Goal: Transaction & Acquisition: Purchase product/service

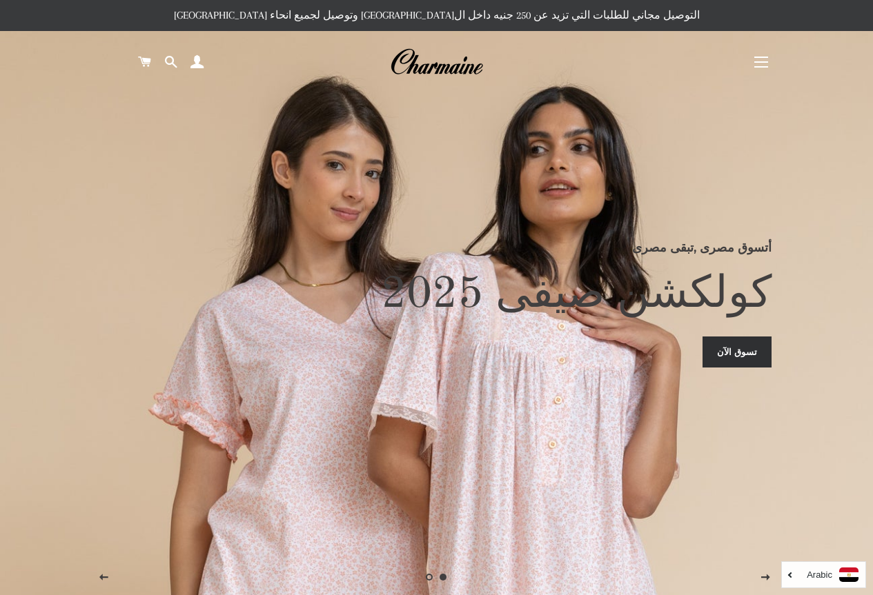
click at [760, 57] on span "button" at bounding box center [761, 57] width 14 height 1
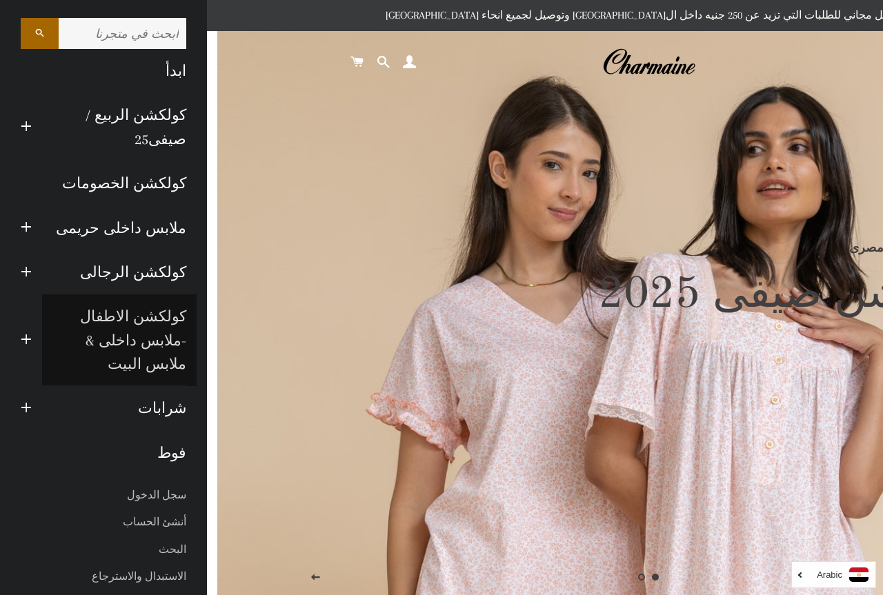
click at [141, 315] on link "كولكشن الاطفال -ملابس داخلى & ملابس البيت" at bounding box center [119, 341] width 155 height 92
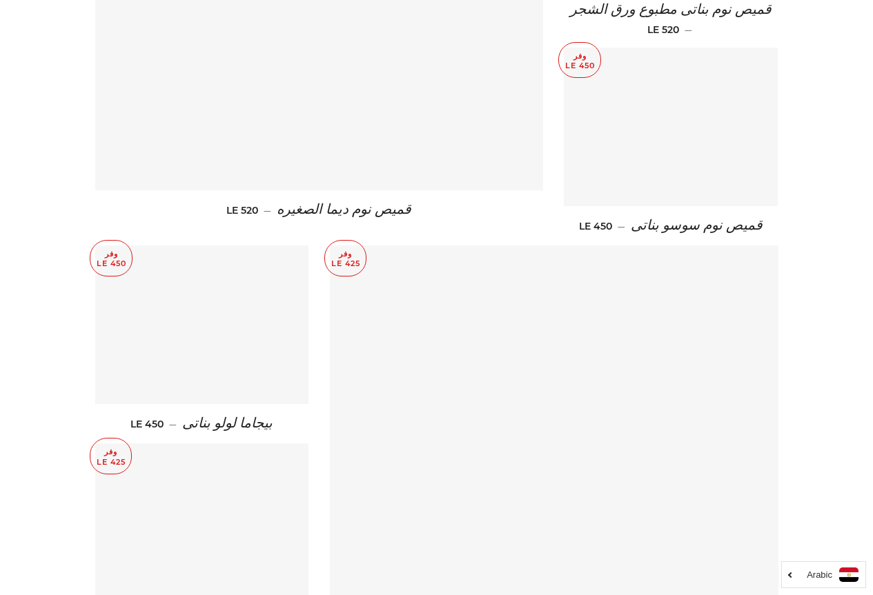
scroll to position [1518, 0]
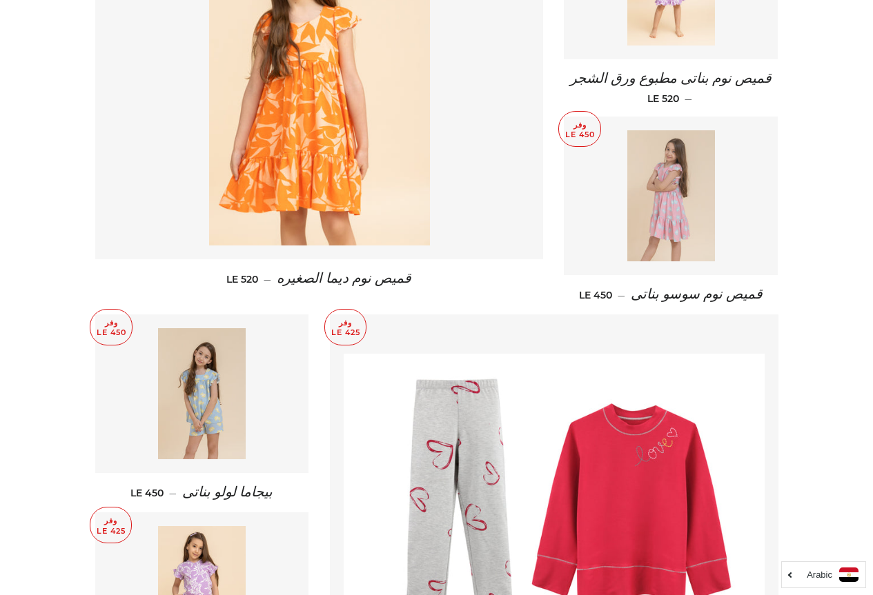
click at [671, 164] on img at bounding box center [671, 195] width 88 height 131
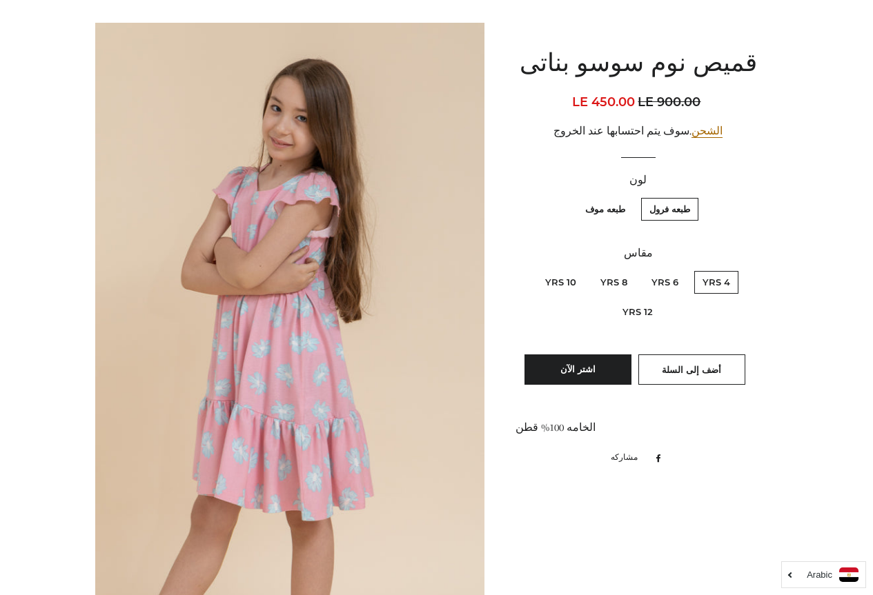
scroll to position [138, 0]
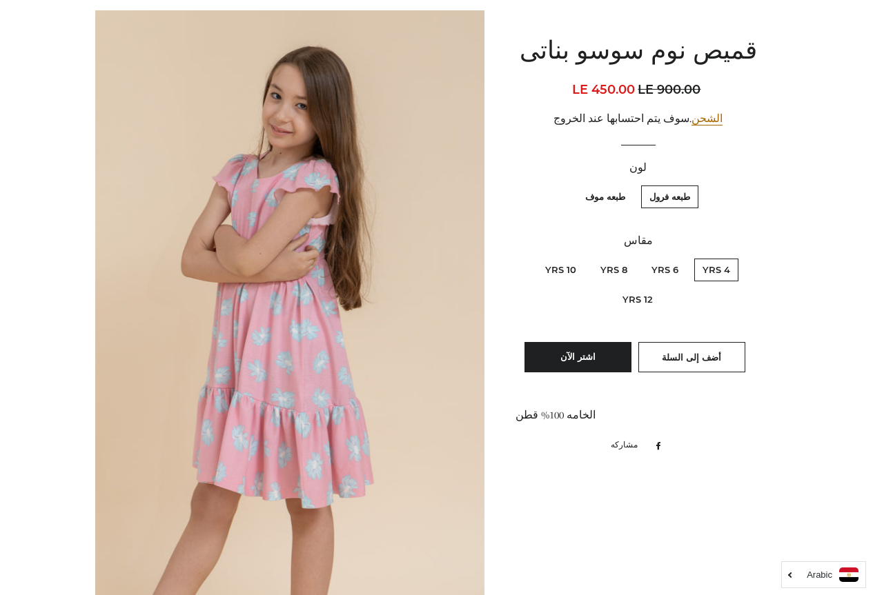
click at [615, 194] on label "طبعه موف" at bounding box center [605, 197] width 57 height 23
click at [629, 184] on موف "طبعه موف" at bounding box center [629, 184] width 1 height 1
radio موف "true"
click at [660, 196] on label "طبعه فرول" at bounding box center [669, 197] width 57 height 23
click at [693, 184] on فرول "طبعه فرول" at bounding box center [693, 184] width 1 height 1
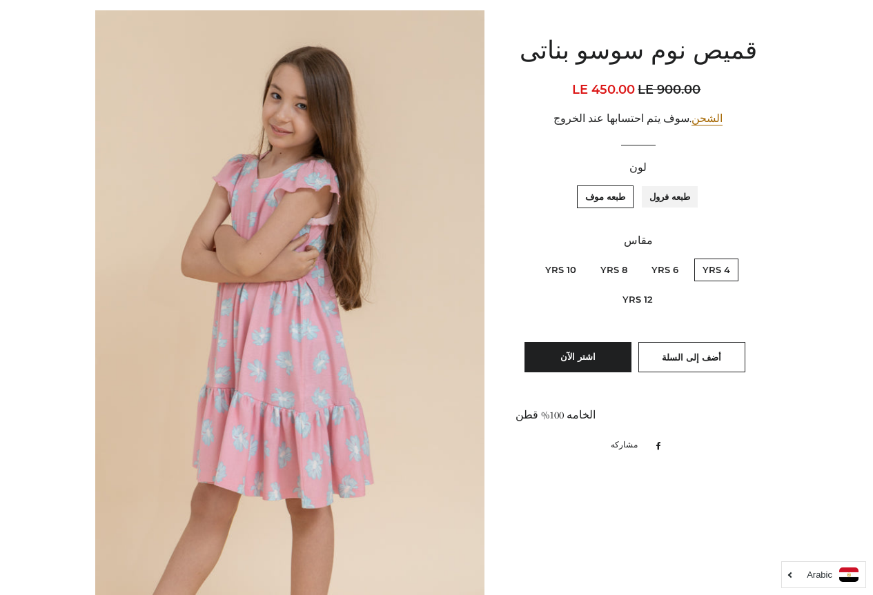
radio فرول "true"
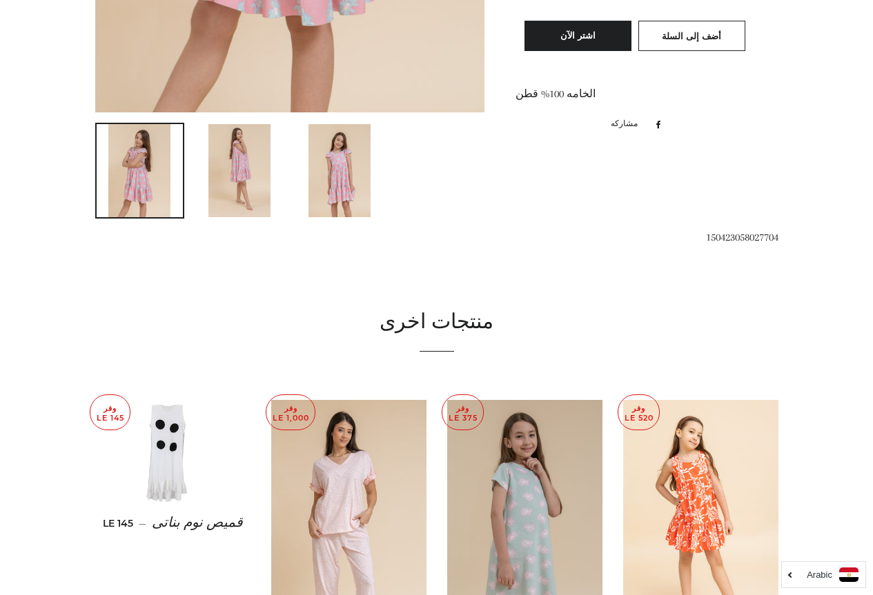
scroll to position [483, 0]
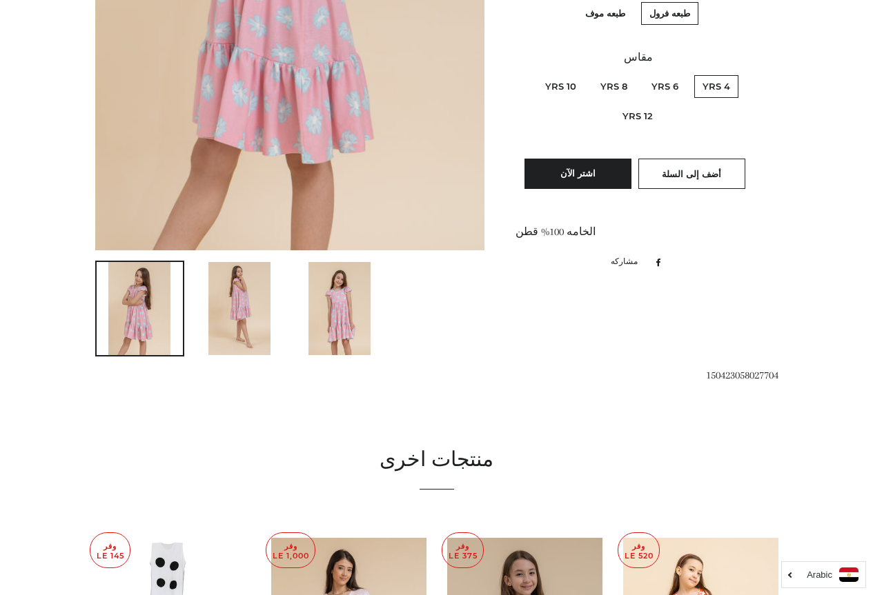
click at [337, 326] on img at bounding box center [339, 308] width 62 height 93
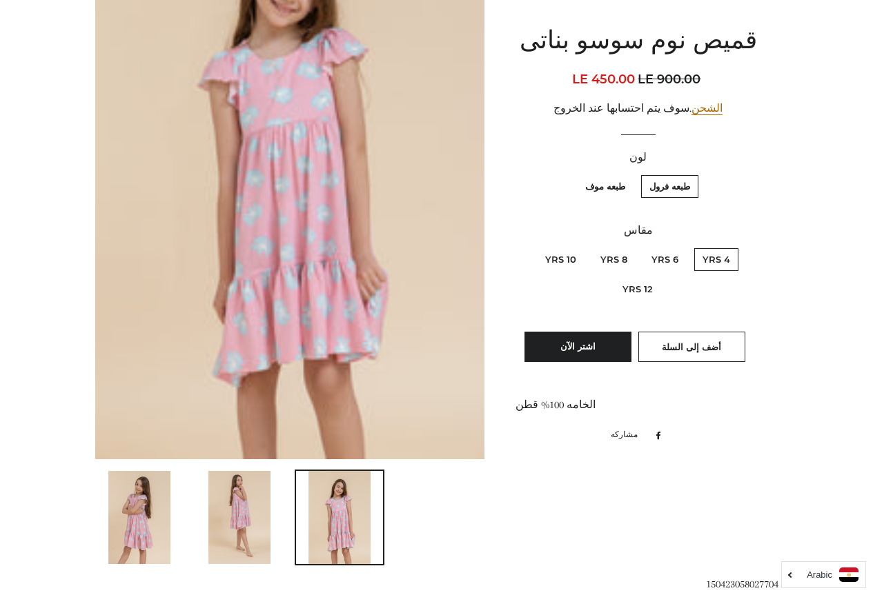
scroll to position [207, 0]
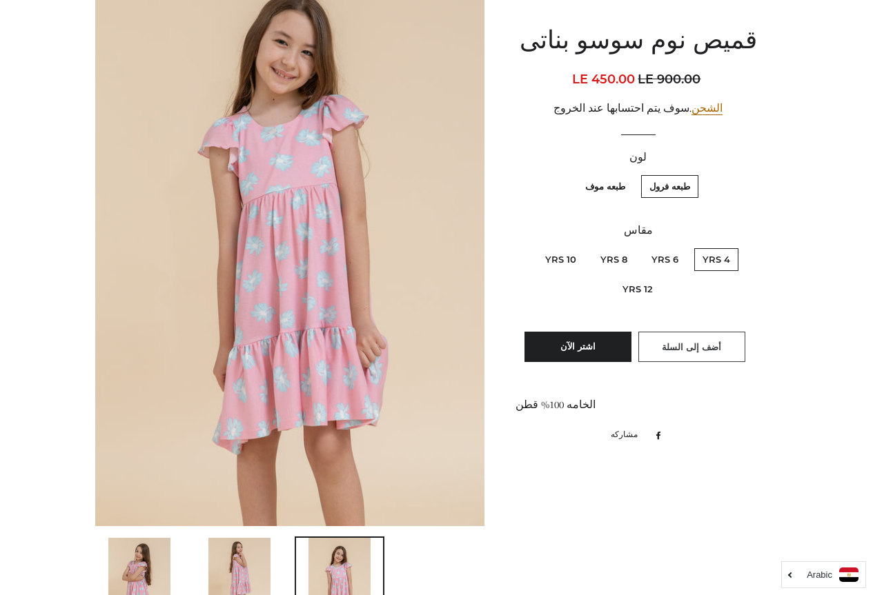
click at [682, 348] on span "أضف إلى السلة" at bounding box center [691, 347] width 59 height 11
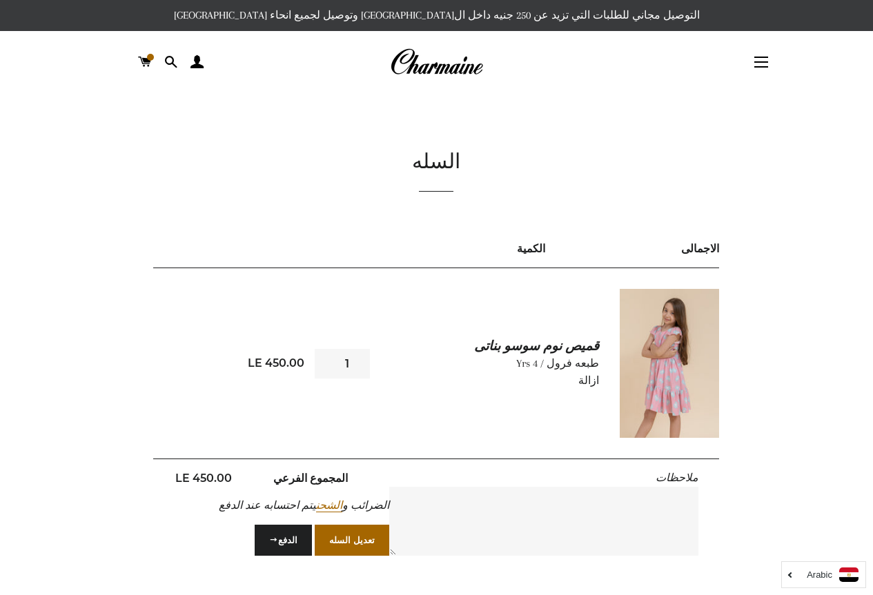
click at [442, 60] on img at bounding box center [436, 62] width 93 height 30
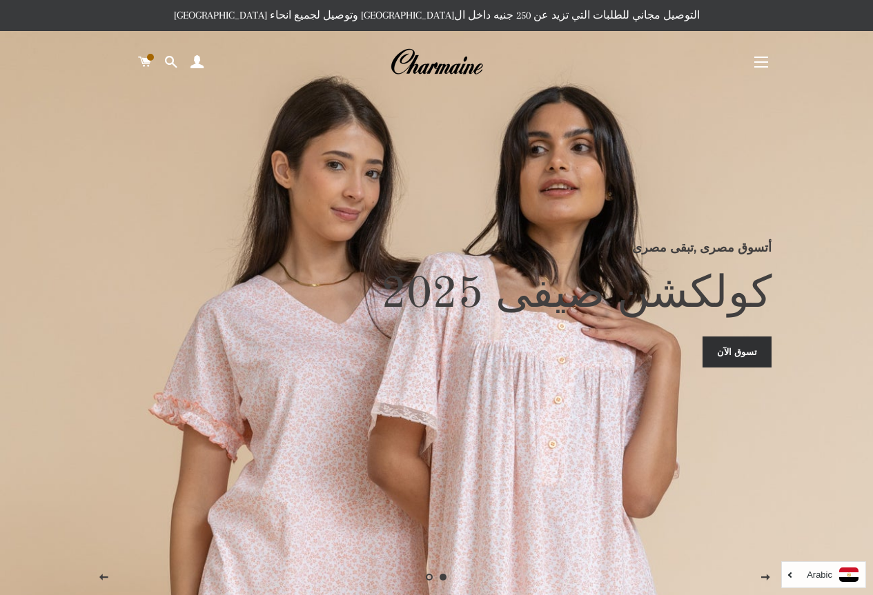
click at [766, 59] on button "التنقل في الموقع" at bounding box center [761, 62] width 34 height 34
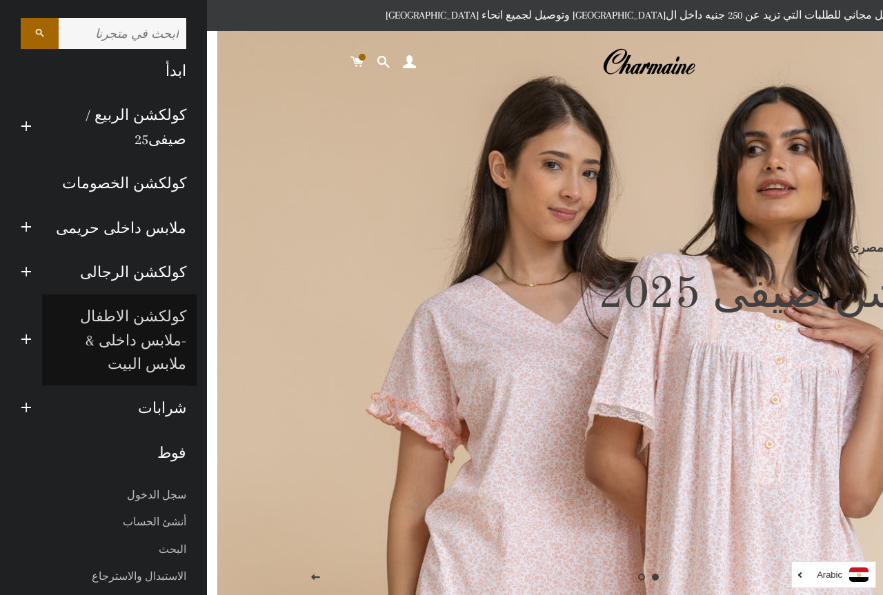
click at [110, 299] on link "كولكشن الاطفال -ملابس داخلى & ملابس البيت" at bounding box center [119, 341] width 155 height 92
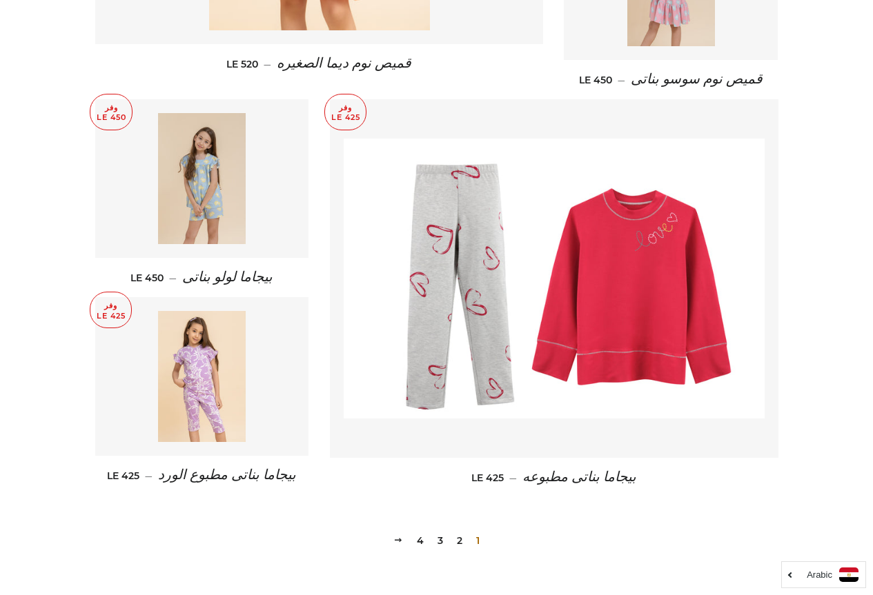
scroll to position [1891, 0]
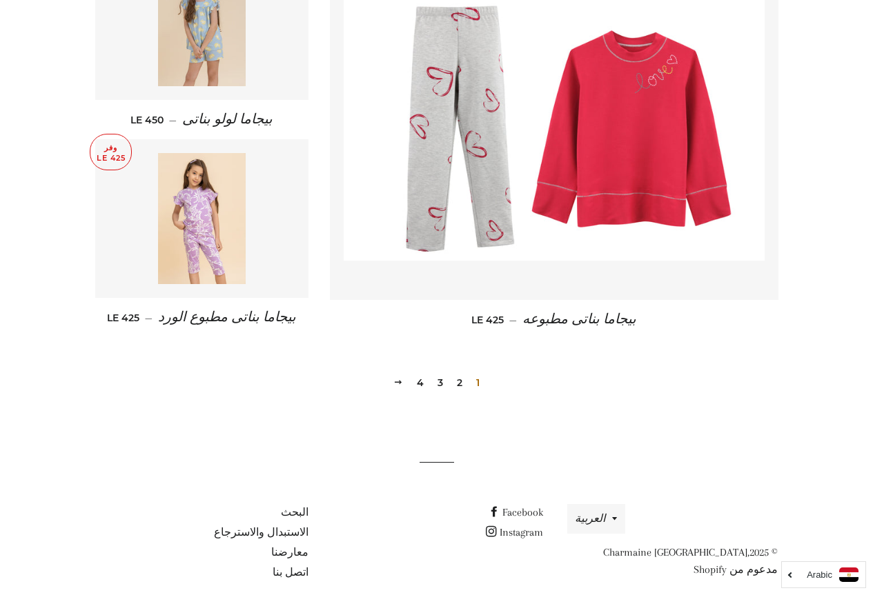
click at [459, 373] on link "2" at bounding box center [459, 383] width 17 height 21
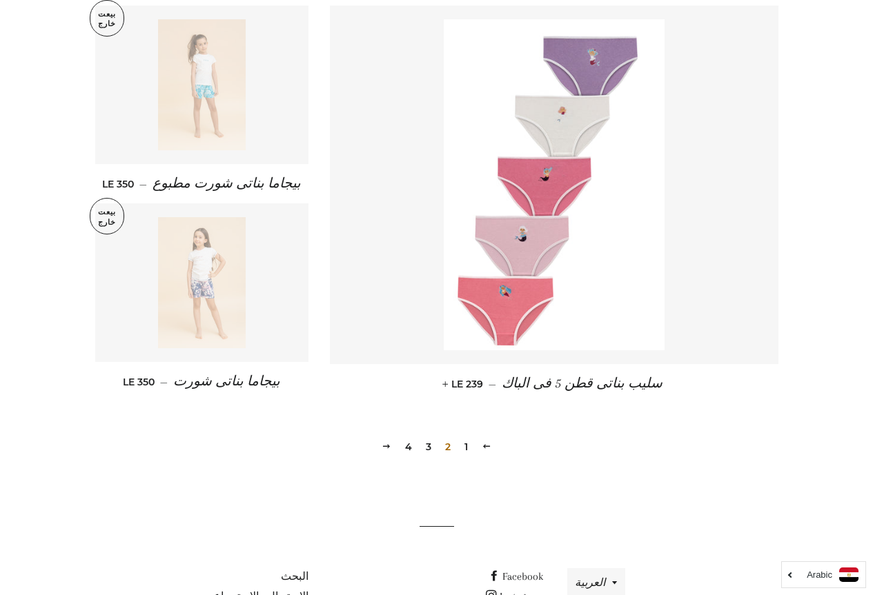
scroll to position [1863, 0]
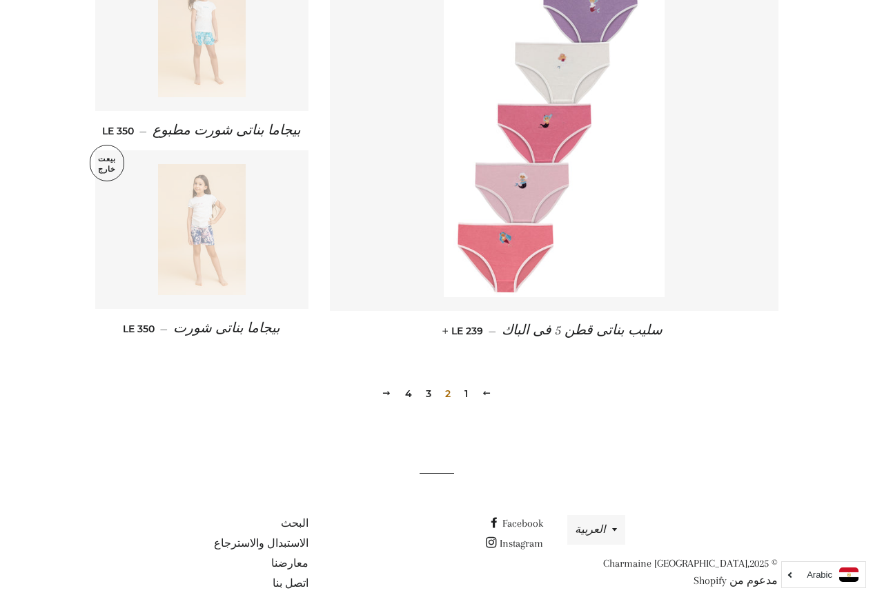
click at [408, 395] on link "4" at bounding box center [408, 394] width 18 height 21
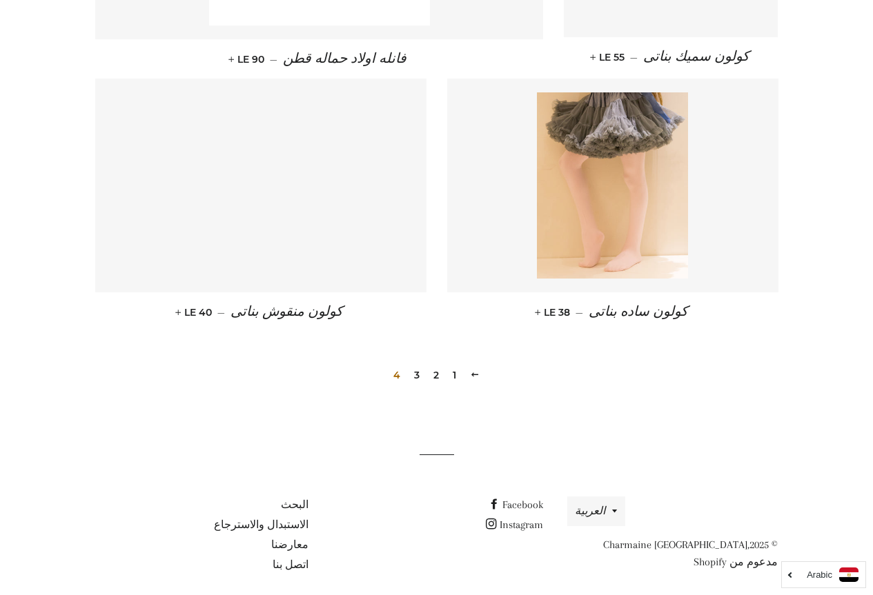
scroll to position [1735, 0]
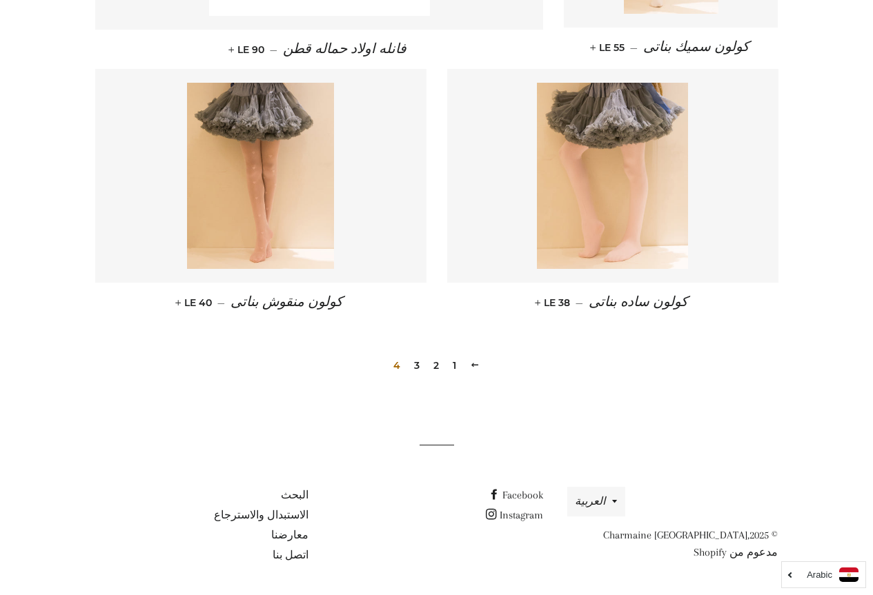
click at [416, 367] on link "3" at bounding box center [416, 365] width 17 height 21
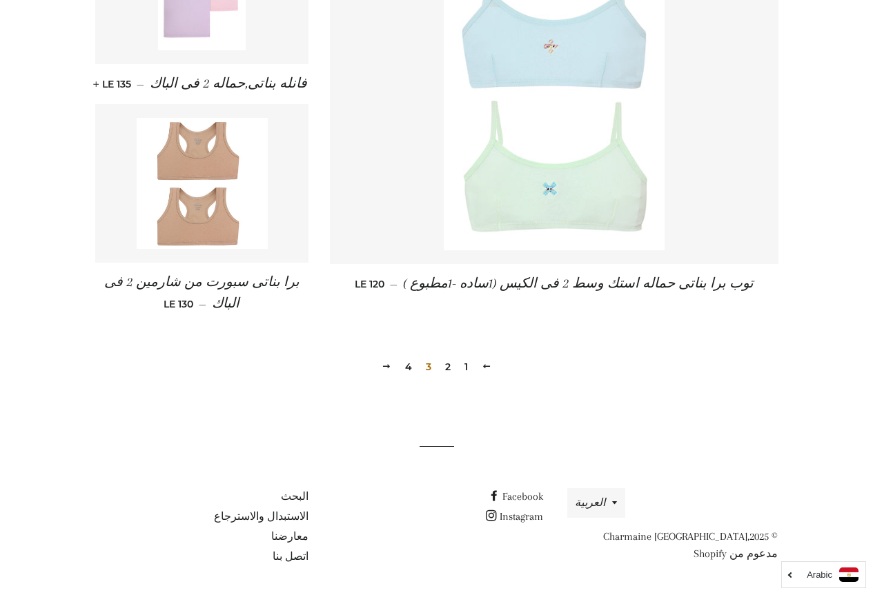
scroll to position [1937, 0]
click at [444, 367] on link "2" at bounding box center [447, 365] width 17 height 21
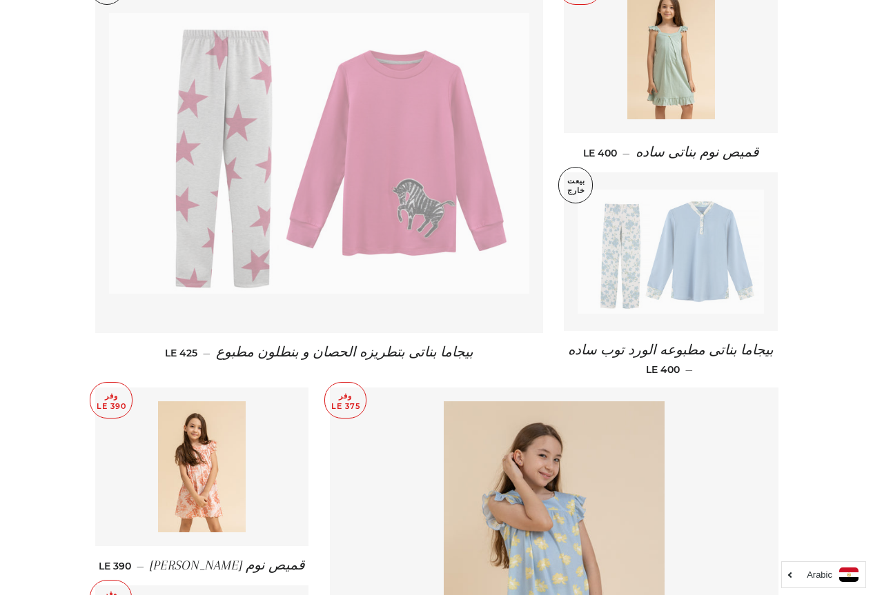
scroll to position [621, 0]
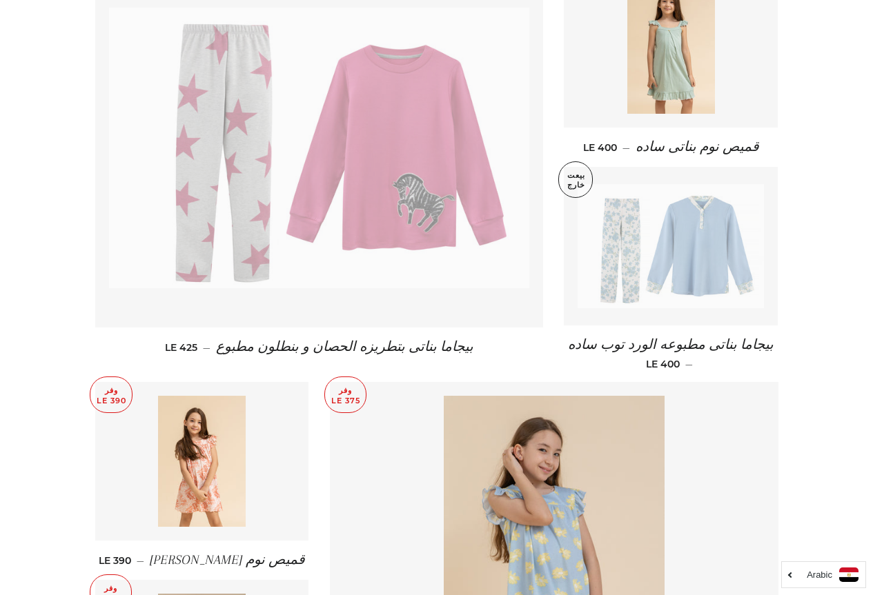
click at [262, 150] on img at bounding box center [319, 148] width 421 height 280
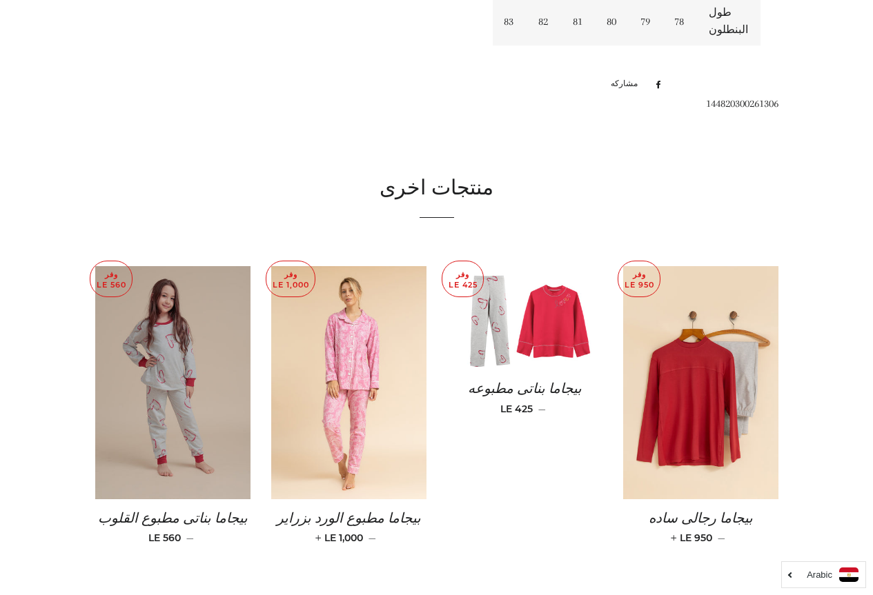
scroll to position [828, 0]
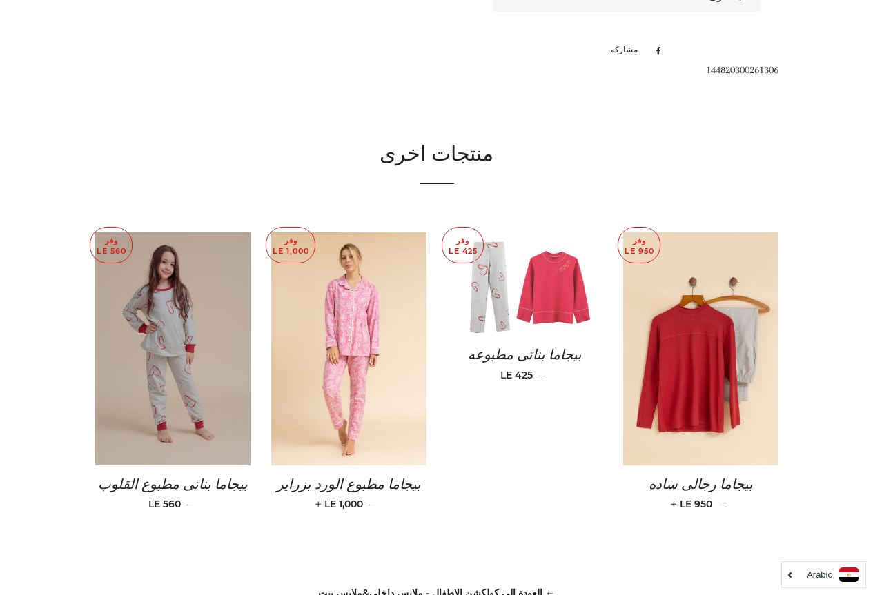
click at [502, 275] on img at bounding box center [524, 284] width 155 height 103
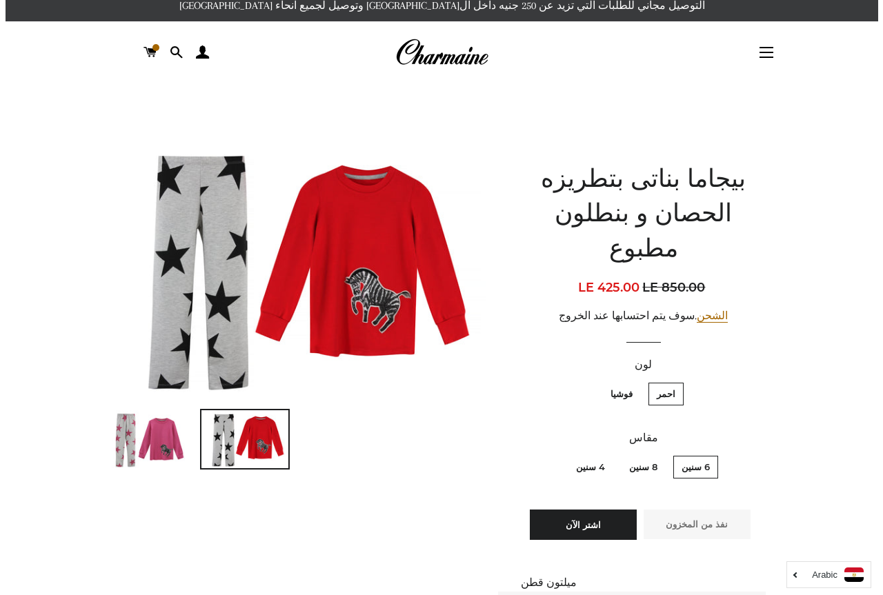
scroll to position [0, 0]
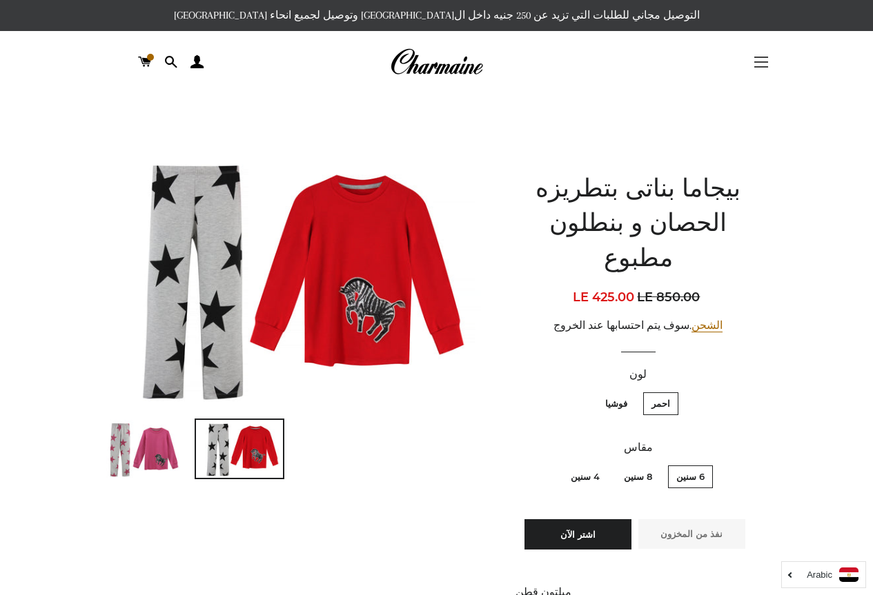
click at [757, 61] on span "button" at bounding box center [761, 61] width 14 height 1
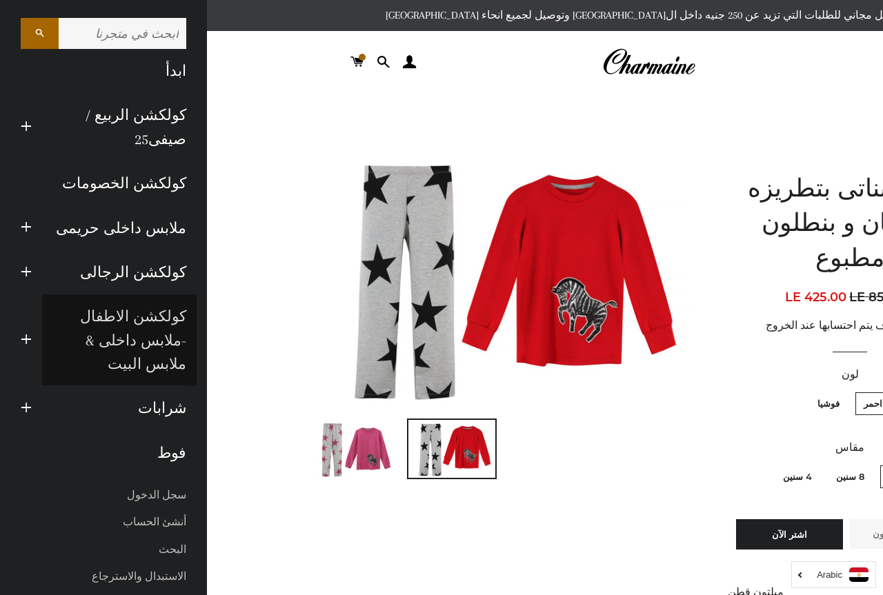
click at [112, 320] on link "كولكشن الاطفال -ملابس داخلى & ملابس البيت" at bounding box center [119, 341] width 155 height 92
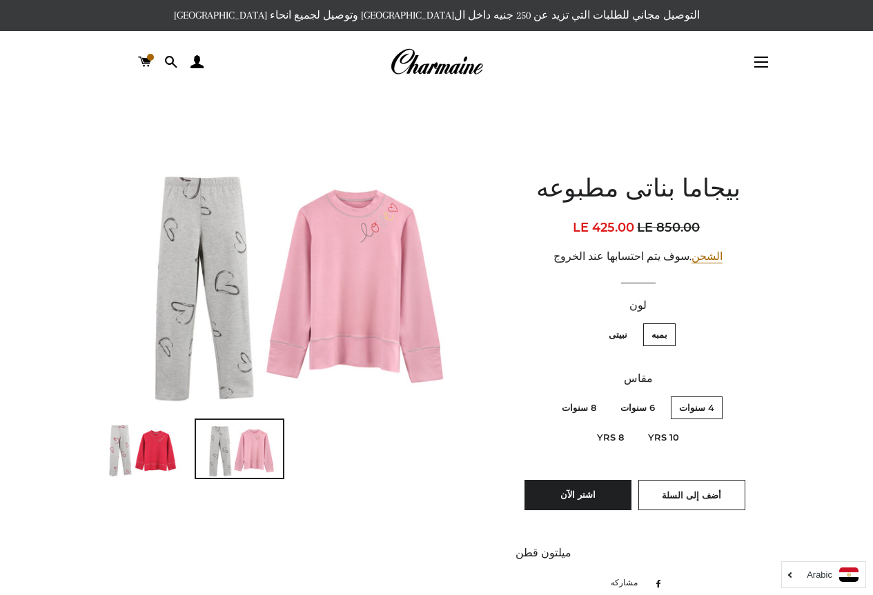
click at [640, 426] on label "10 Yrs" at bounding box center [664, 437] width 48 height 23
click at [544, 395] on Yrs "10 Yrs" at bounding box center [544, 395] width 1 height 1
radio Yrs "true"
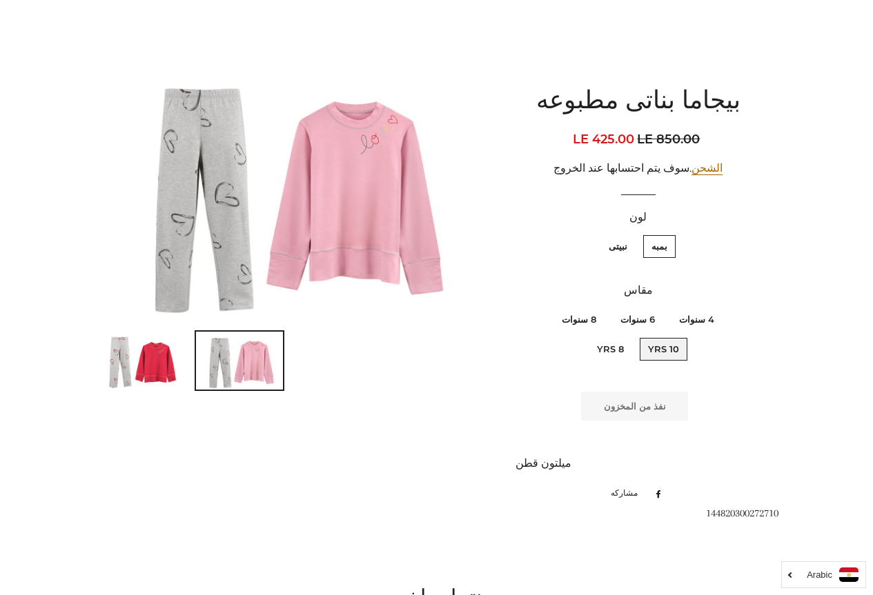
scroll to position [138, 0]
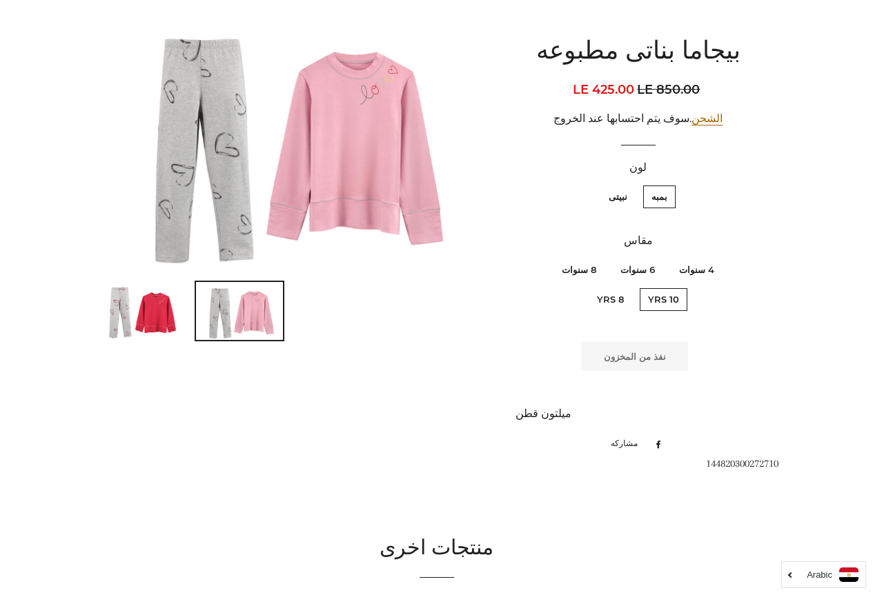
click at [161, 307] on img at bounding box center [140, 311] width 87 height 58
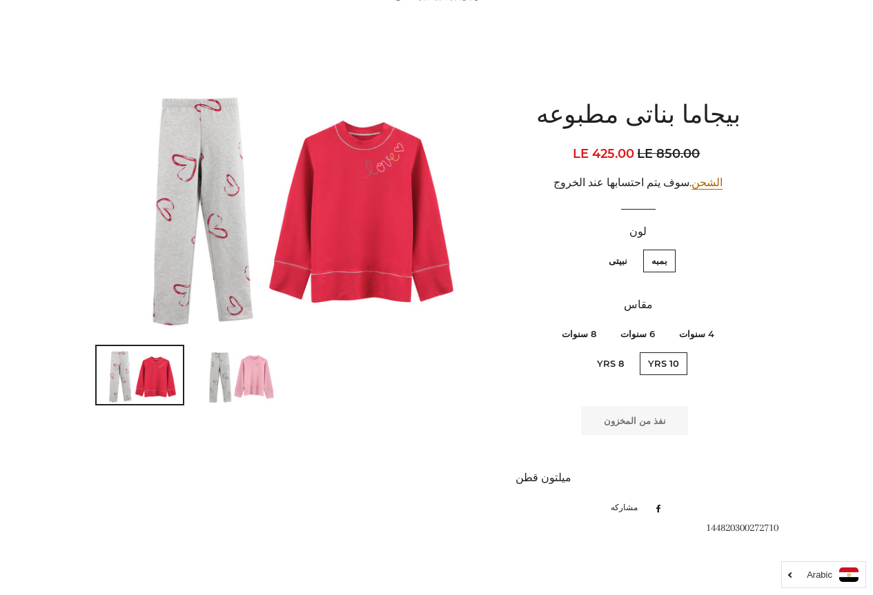
scroll to position [0, 0]
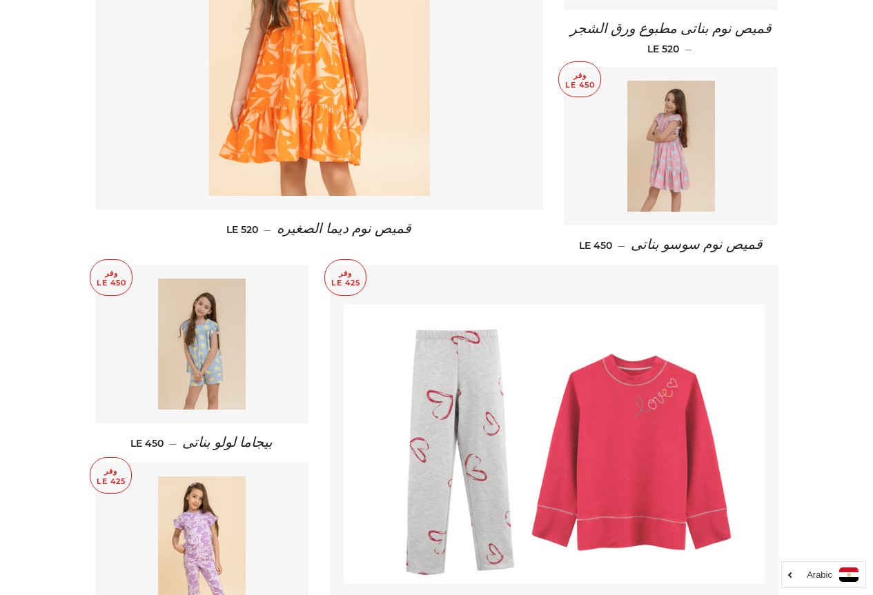
scroll to position [1794, 0]
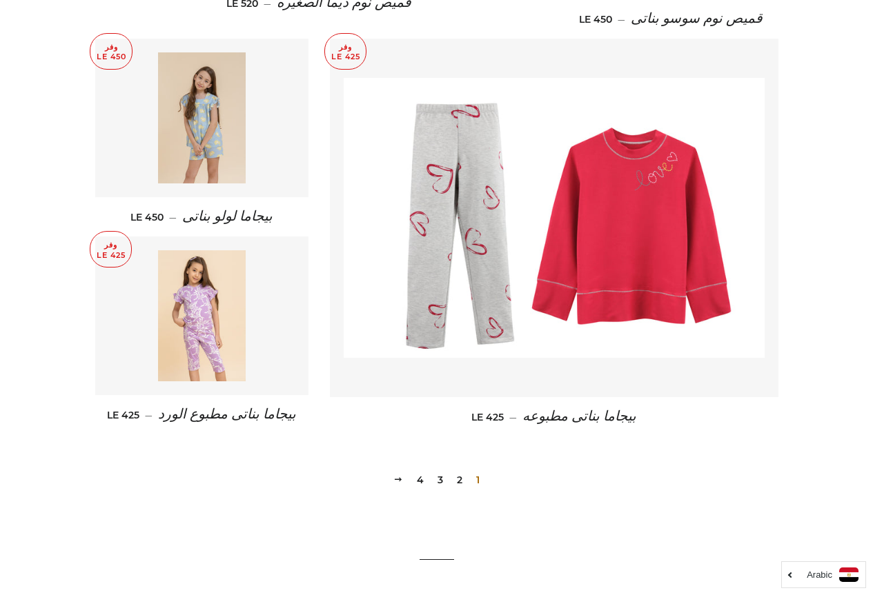
click at [457, 470] on link "2" at bounding box center [459, 480] width 17 height 21
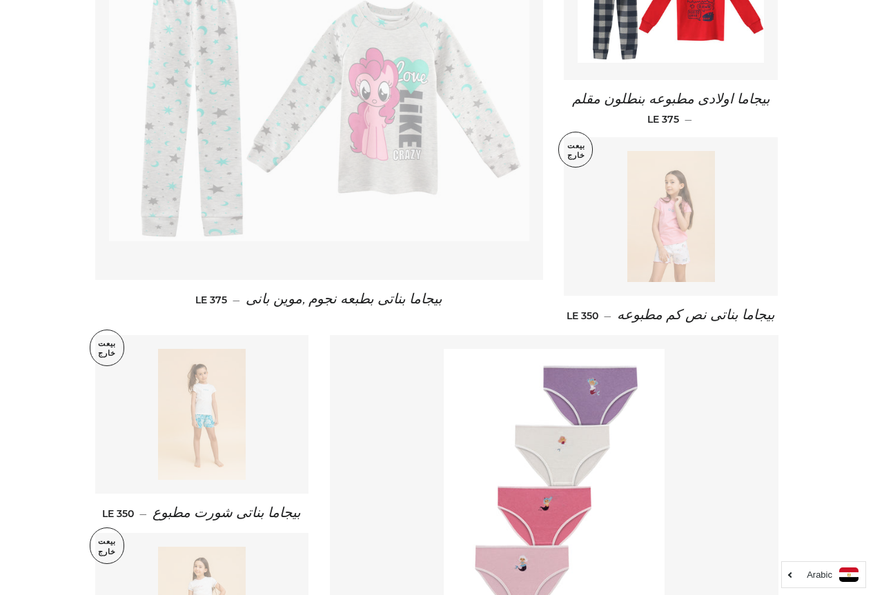
scroll to position [1725, 0]
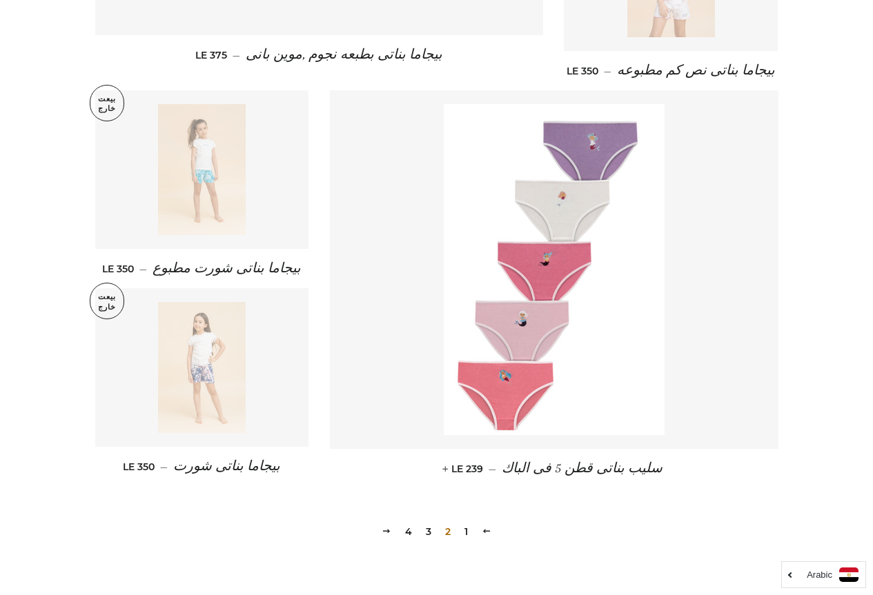
click at [425, 534] on link "3" at bounding box center [428, 532] width 17 height 21
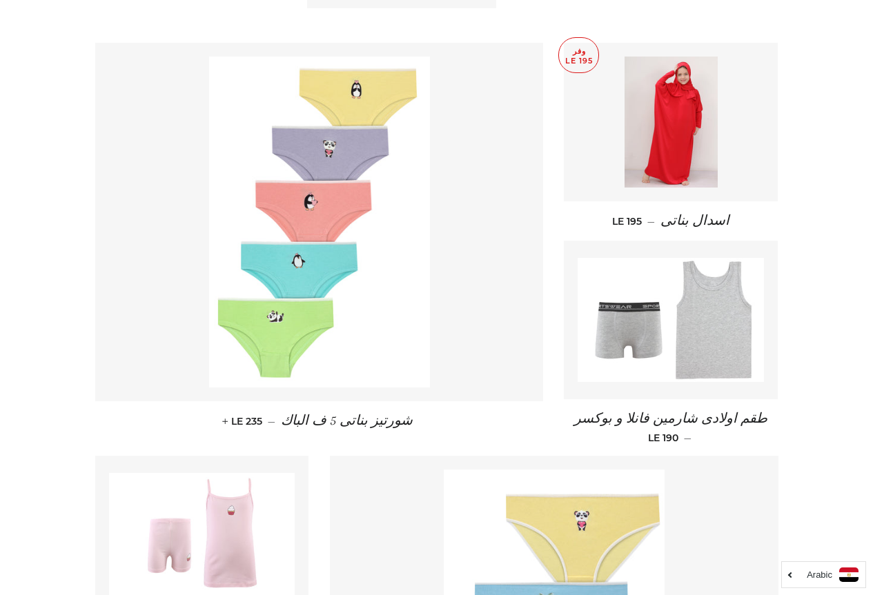
scroll to position [552, 0]
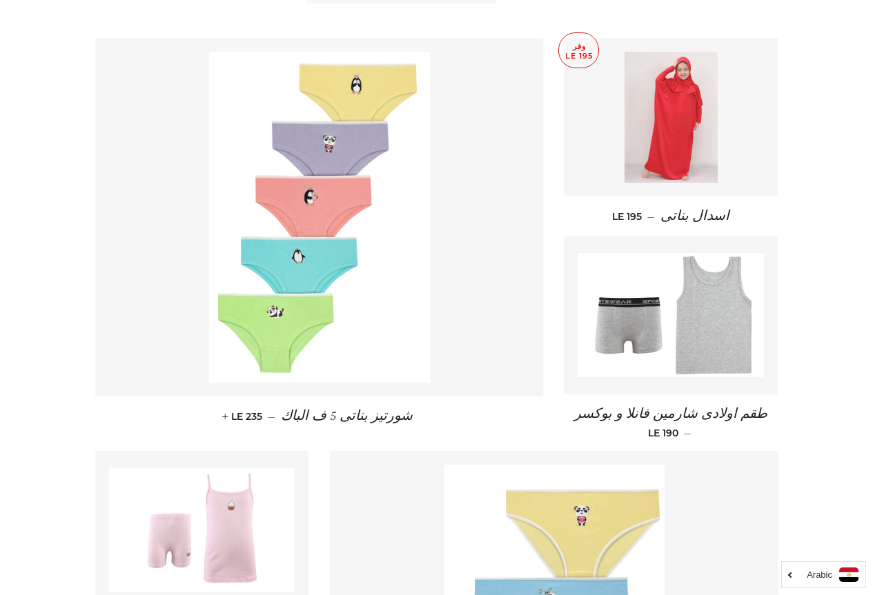
click at [652, 86] on img at bounding box center [670, 117] width 92 height 131
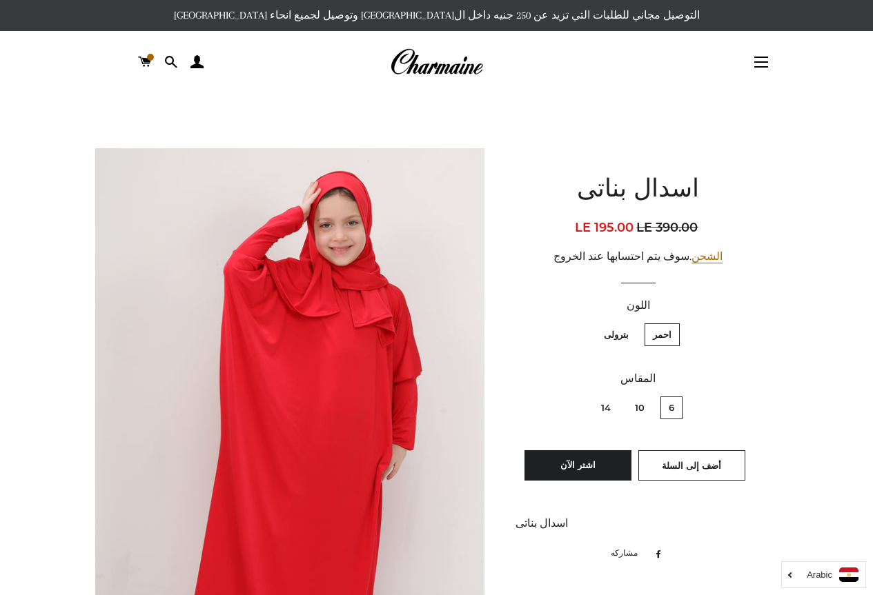
click at [642, 405] on label "10" at bounding box center [639, 408] width 26 height 23
click at [648, 395] on input "10" at bounding box center [648, 395] width 1 height 1
radio input "true"
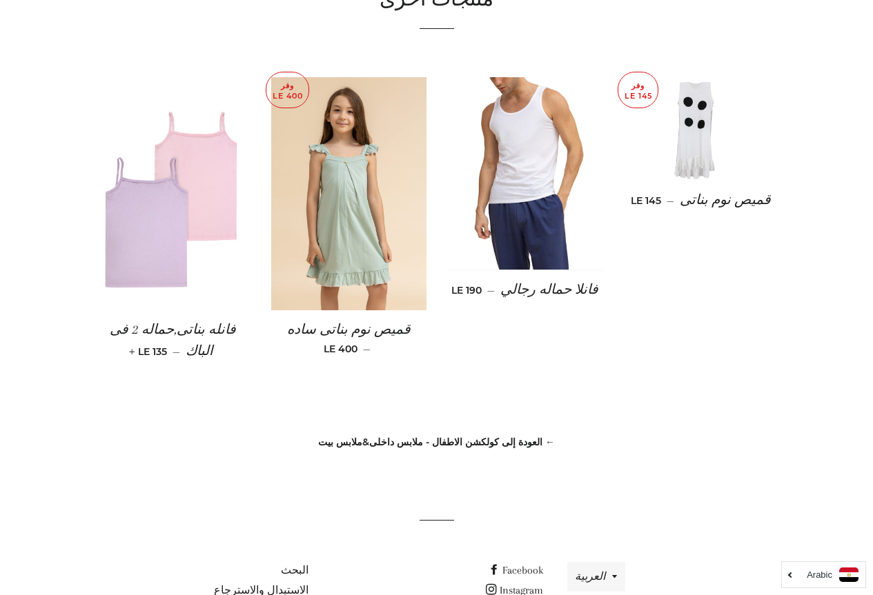
scroll to position [828, 0]
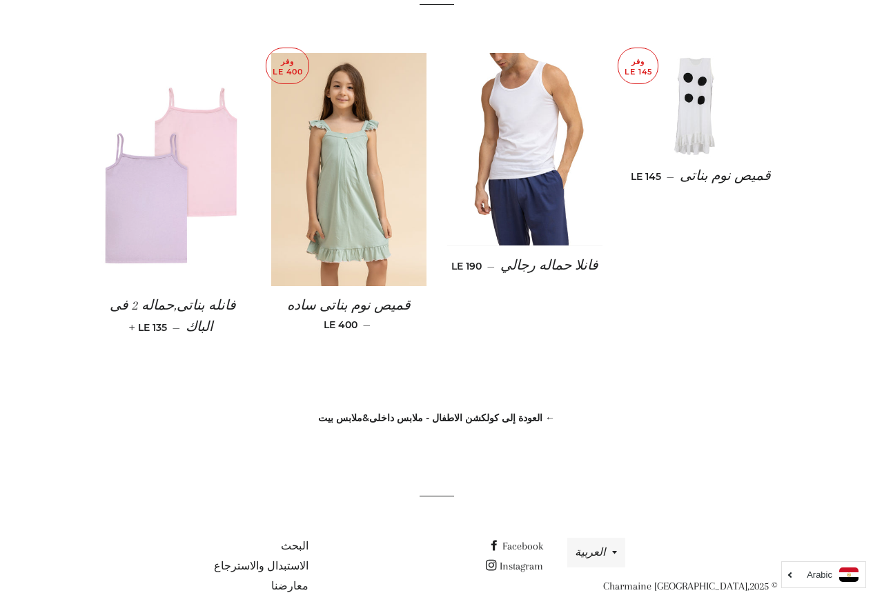
click at [175, 176] on img at bounding box center [172, 169] width 155 height 233
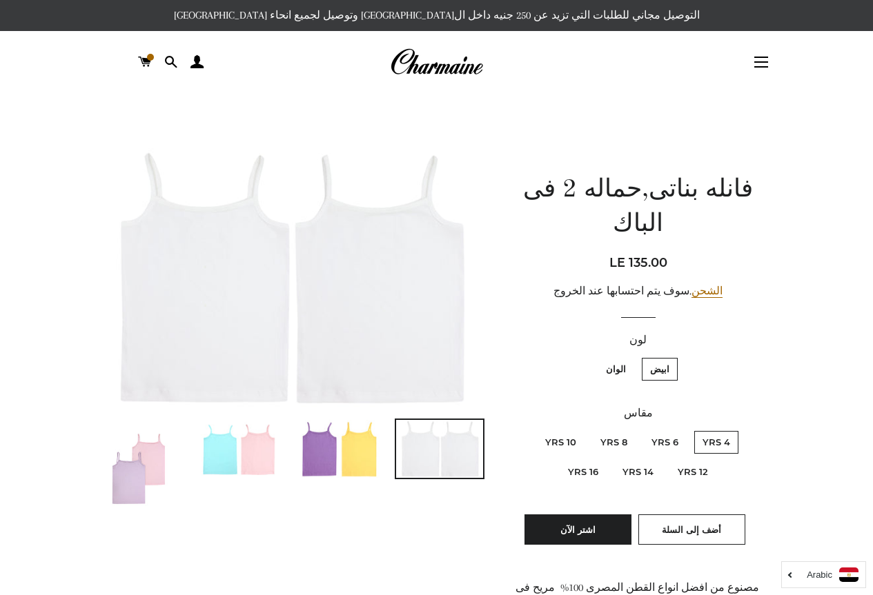
click at [571, 431] on label "10 Yrs" at bounding box center [561, 442] width 48 height 23
click at [580, 429] on Yrs "10 Yrs" at bounding box center [580, 429] width 1 height 1
radio Yrs "true"
click at [335, 466] on img at bounding box center [339, 449] width 87 height 58
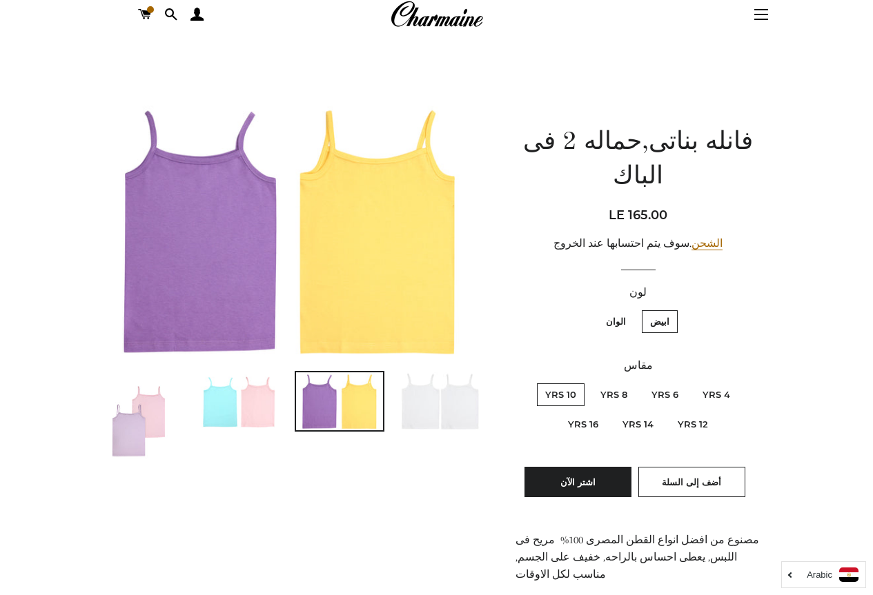
scroll to position [138, 0]
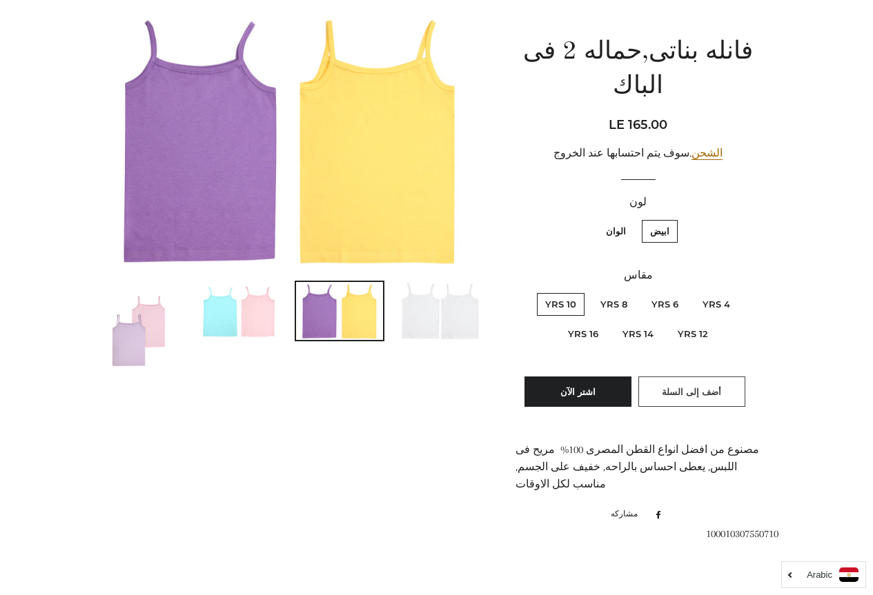
click at [682, 386] on span "أضف إلى السلة" at bounding box center [691, 391] width 59 height 11
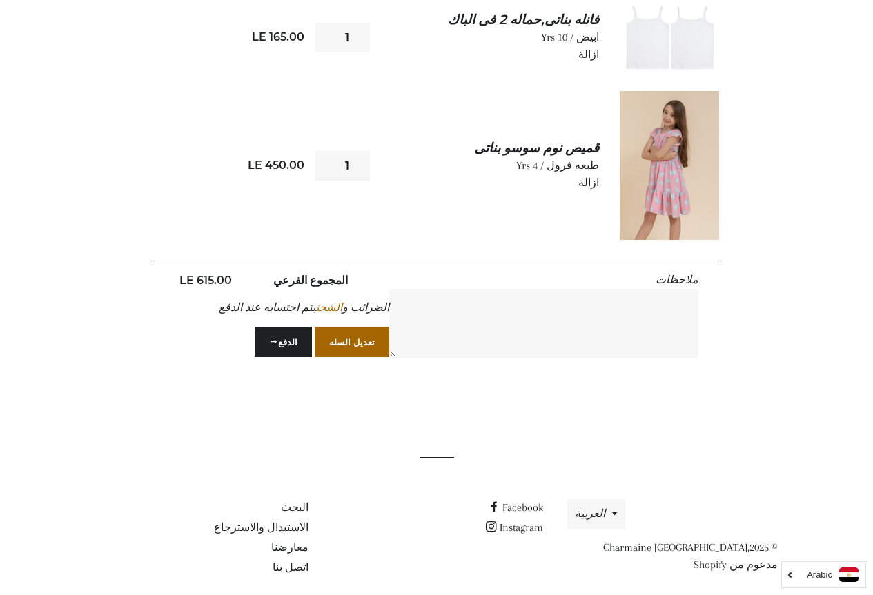
scroll to position [297, 0]
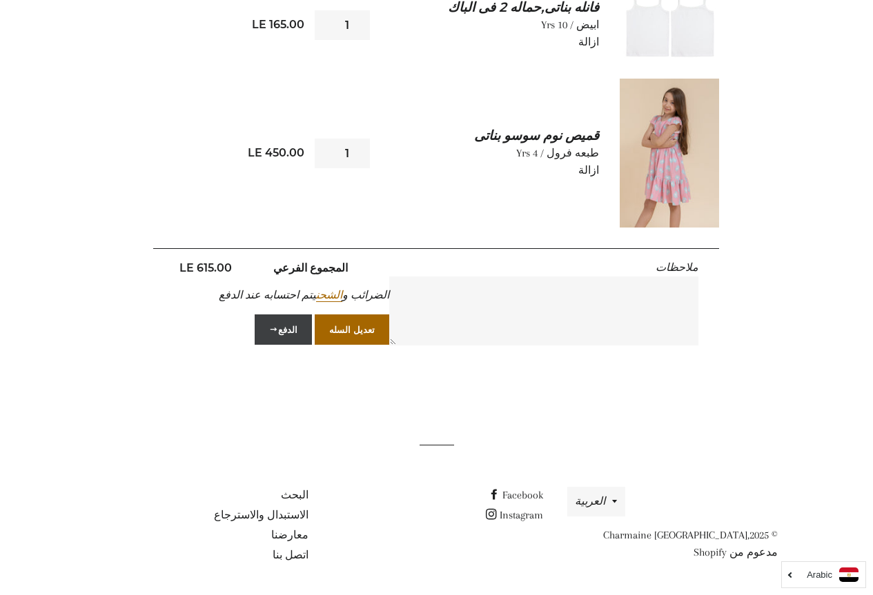
click at [284, 330] on button "الدفع" at bounding box center [283, 330] width 57 height 30
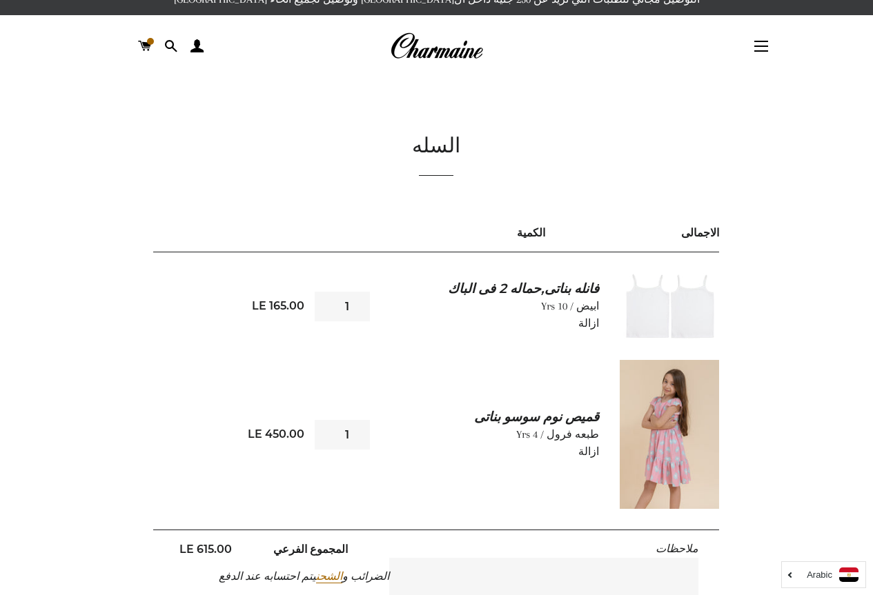
scroll to position [0, 0]
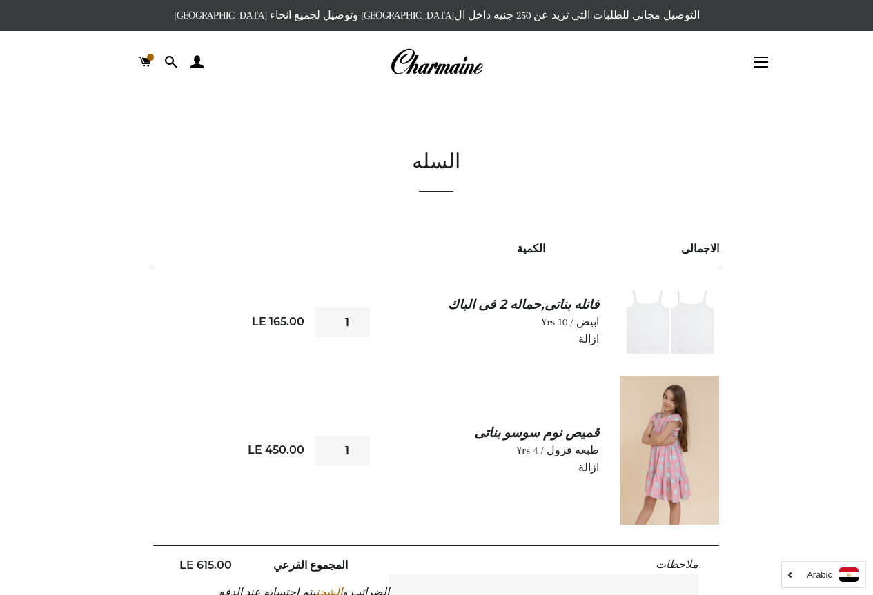
click at [462, 66] on img at bounding box center [436, 62] width 93 height 30
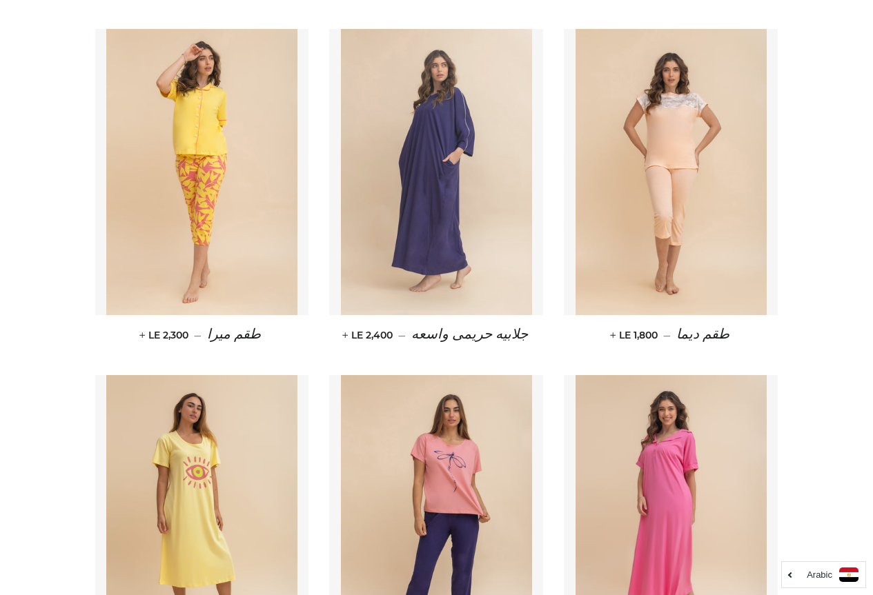
scroll to position [1311, 0]
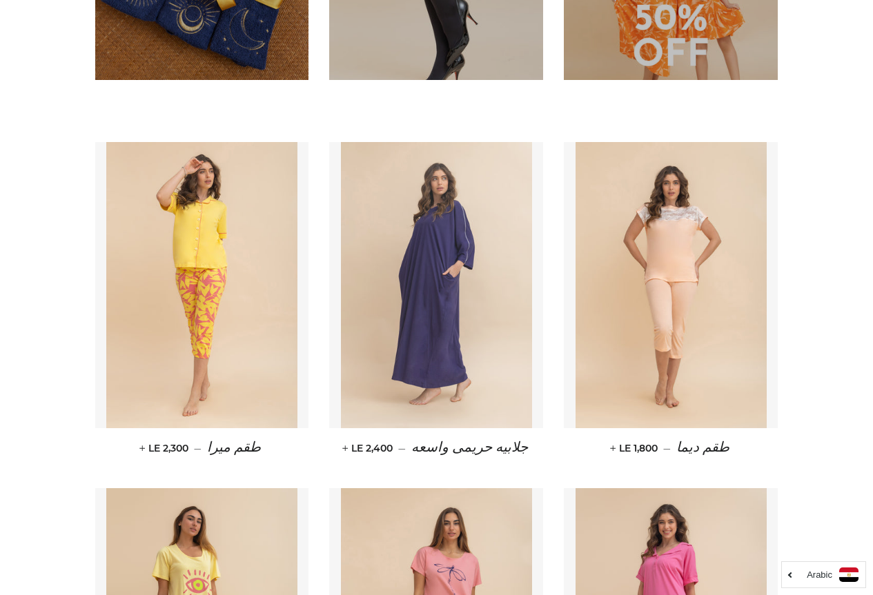
click at [459, 265] on img at bounding box center [436, 285] width 191 height 286
